Goal: Transaction & Acquisition: Purchase product/service

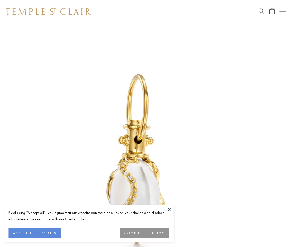
scroll to position [1, 0]
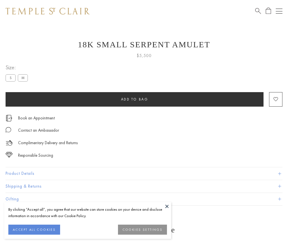
click at [135, 99] on span "Add to bag" at bounding box center [134, 99] width 27 height 5
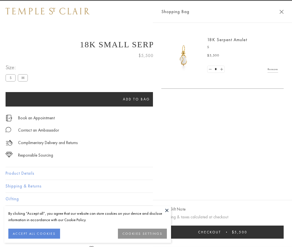
click at [284, 232] on button "Checkout $5,500" at bounding box center [223, 232] width 123 height 13
